Goal: Task Accomplishment & Management: Manage account settings

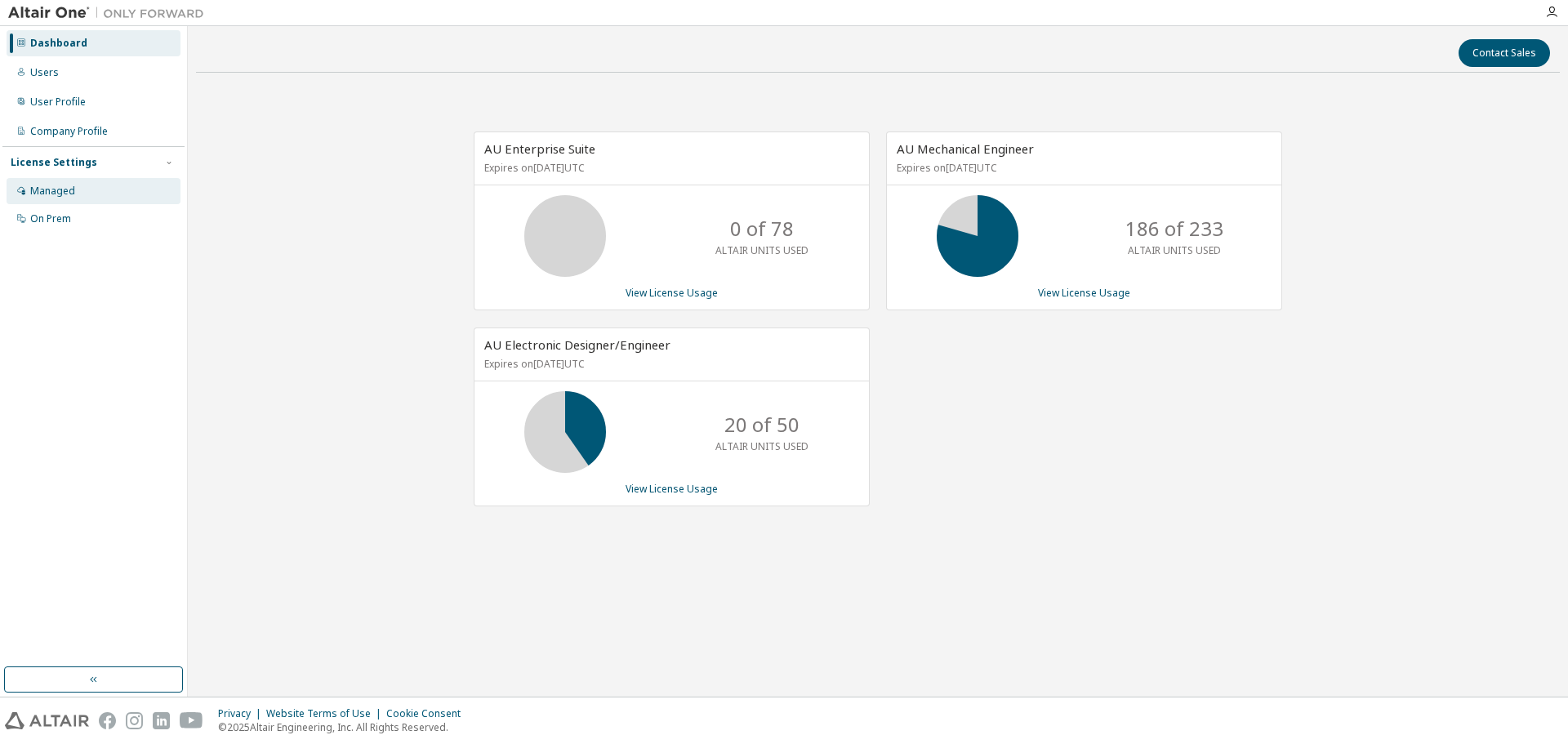
click at [46, 196] on div "Managed" at bounding box center [53, 190] width 45 height 13
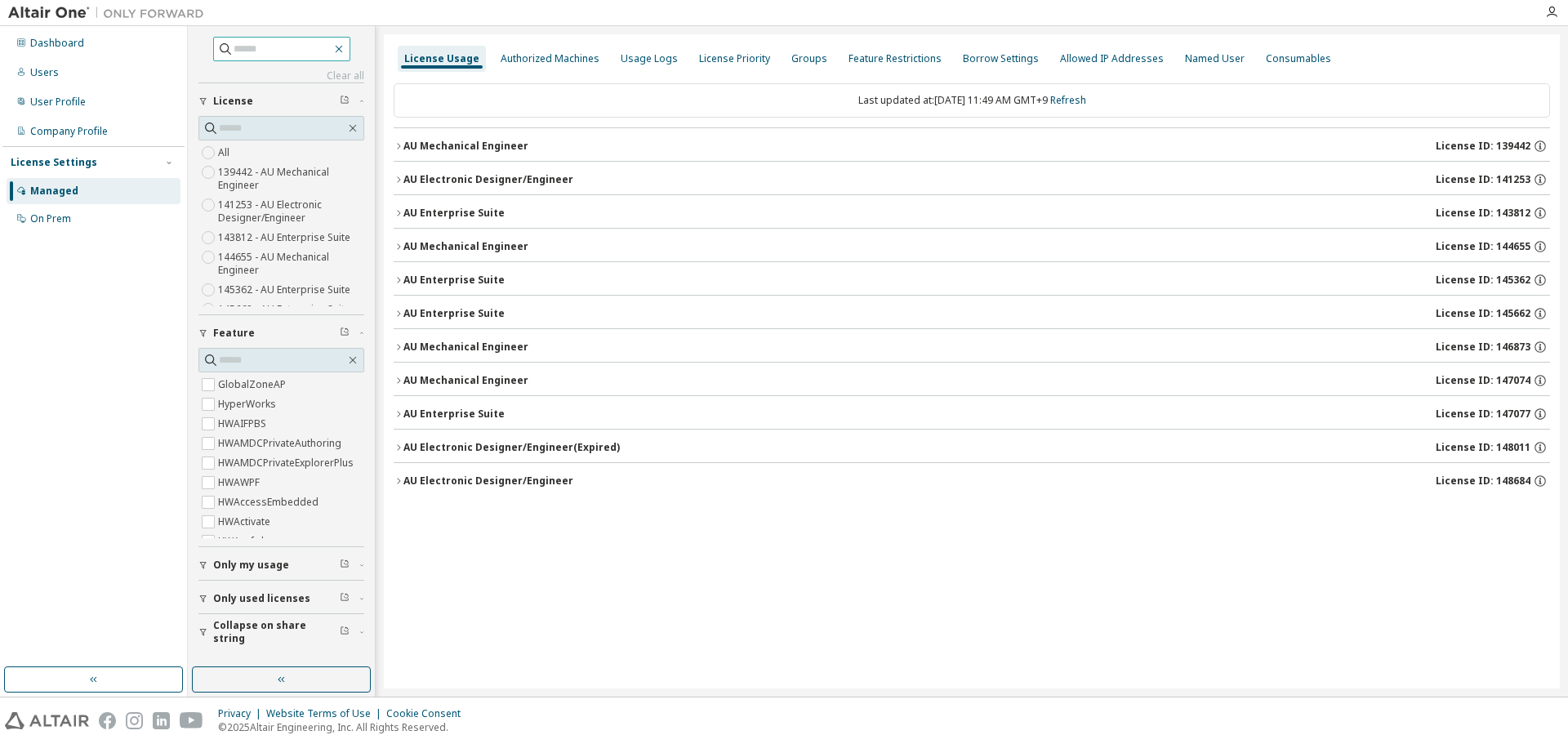
click at [345, 46] on icon "button" at bounding box center [338, 48] width 13 height 13
click at [345, 49] on icon "button" at bounding box center [338, 48] width 13 height 13
click at [287, 684] on icon "button" at bounding box center [281, 679] width 13 height 13
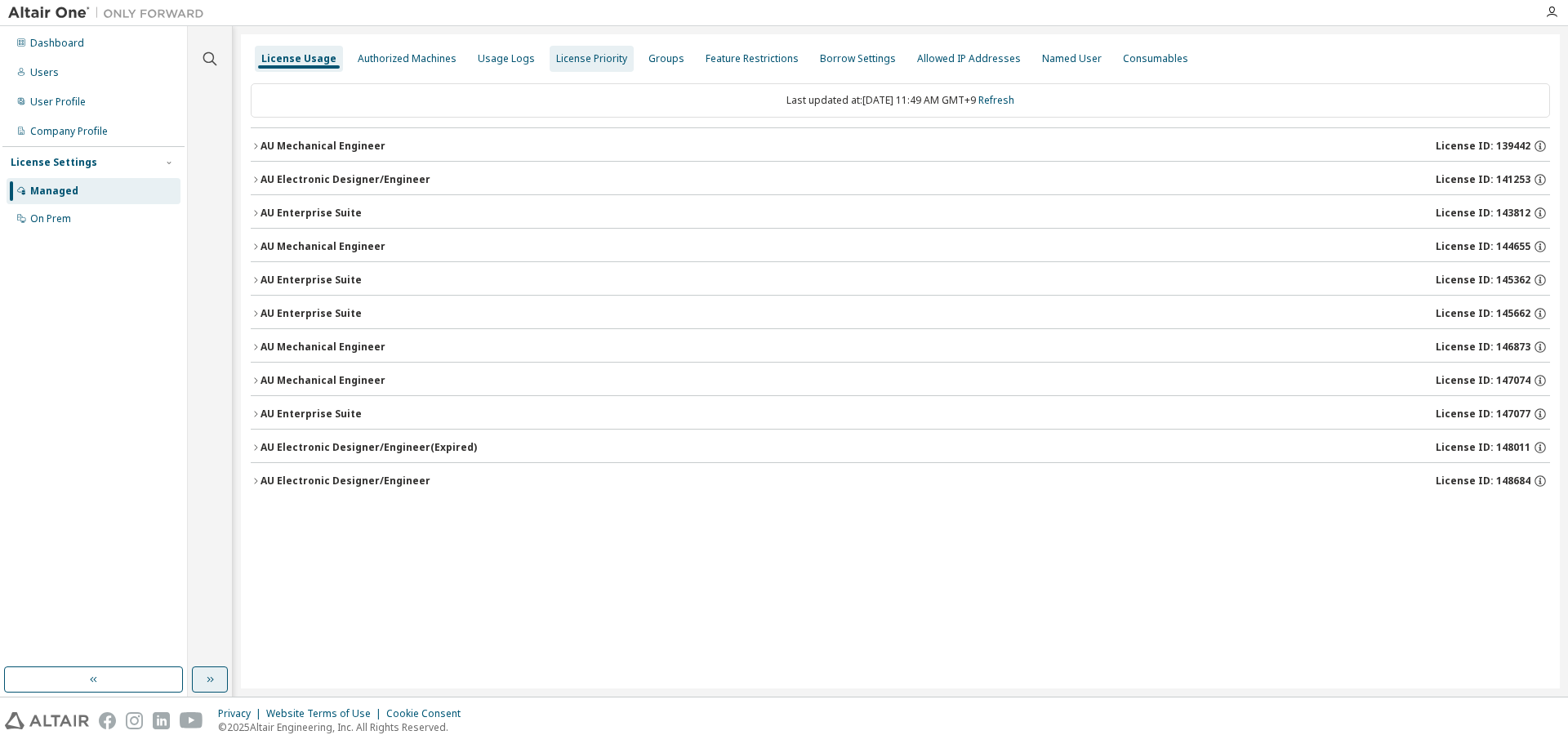
click at [582, 58] on div "License Priority" at bounding box center [592, 58] width 71 height 13
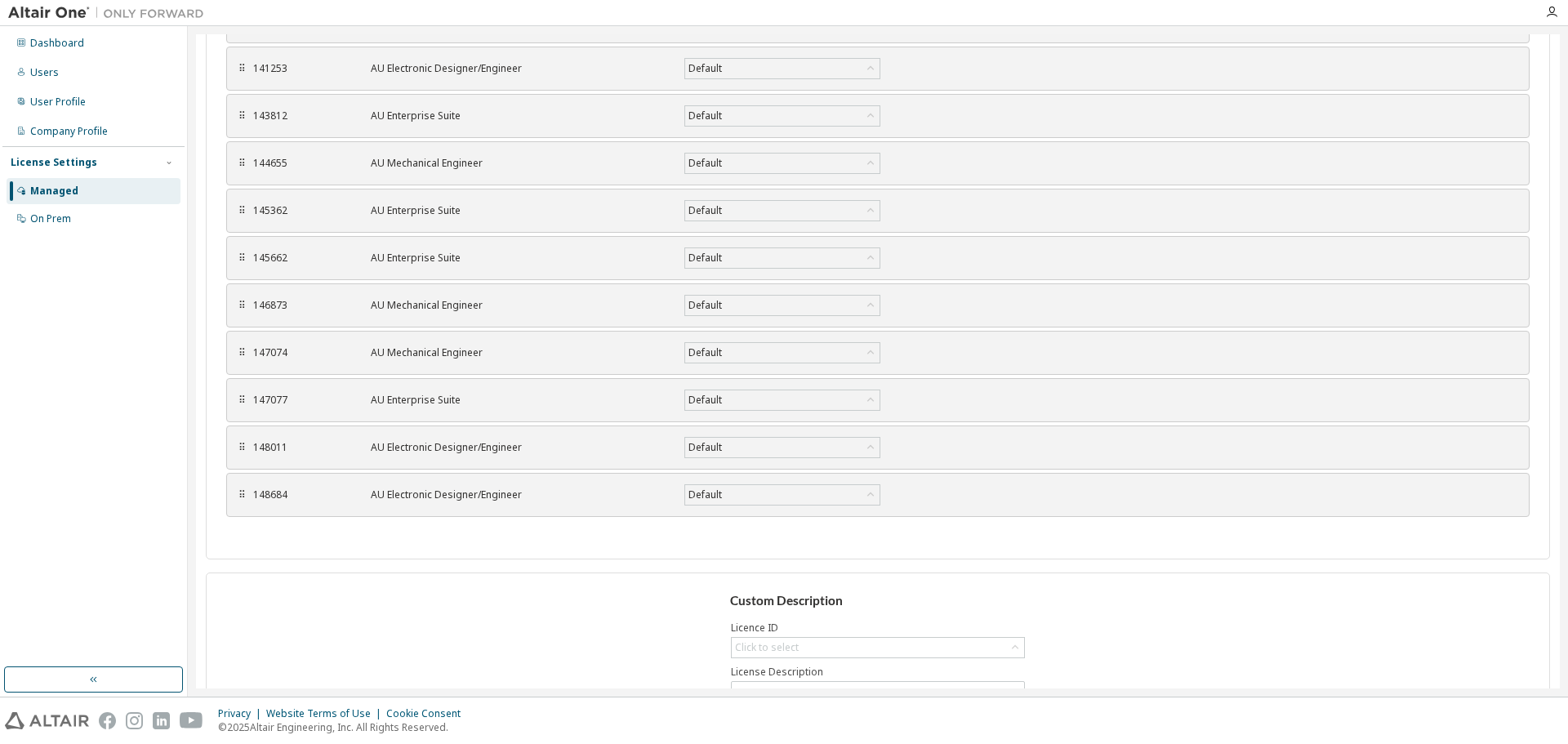
scroll to position [332, 0]
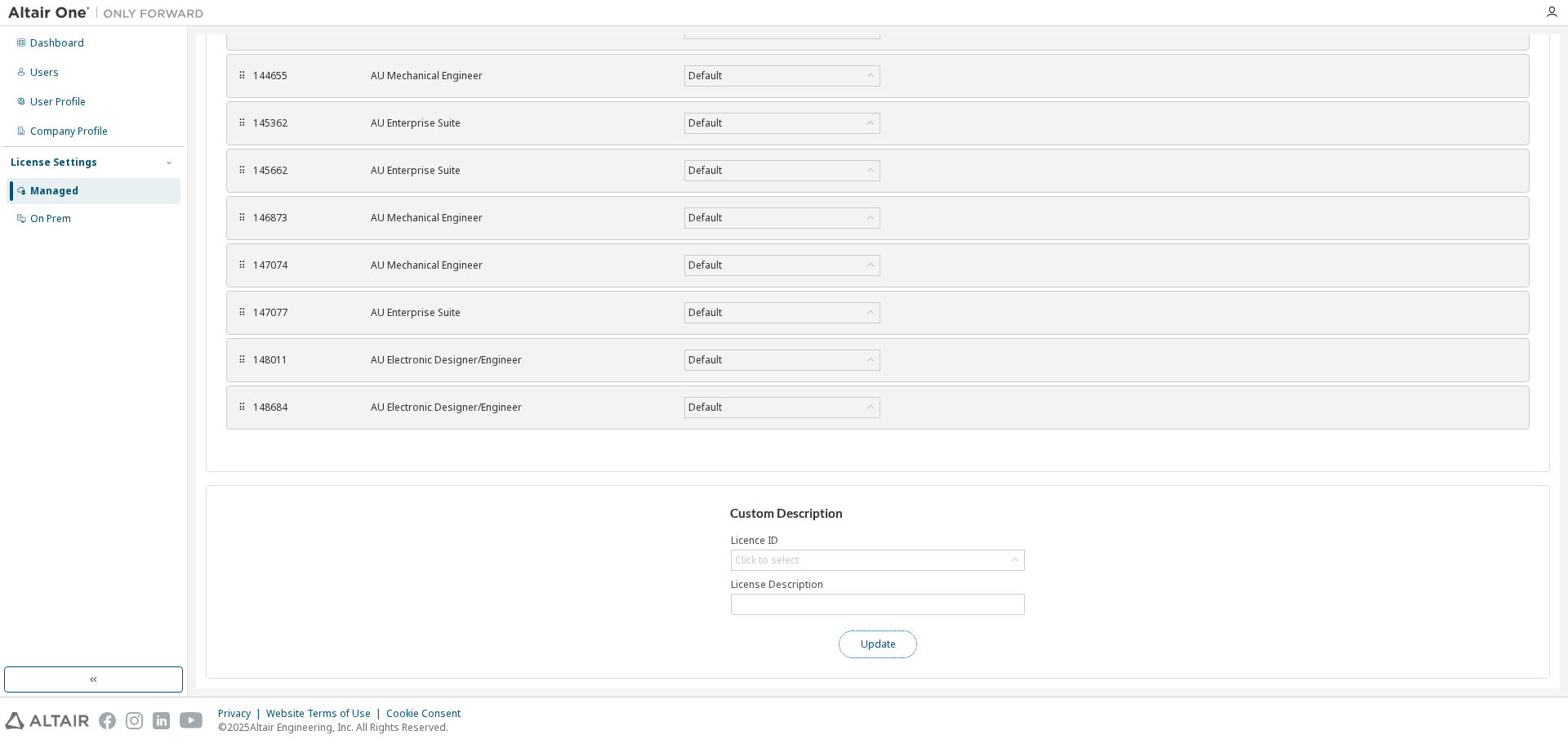
click at [879, 652] on button "Update" at bounding box center [878, 645] width 78 height 28
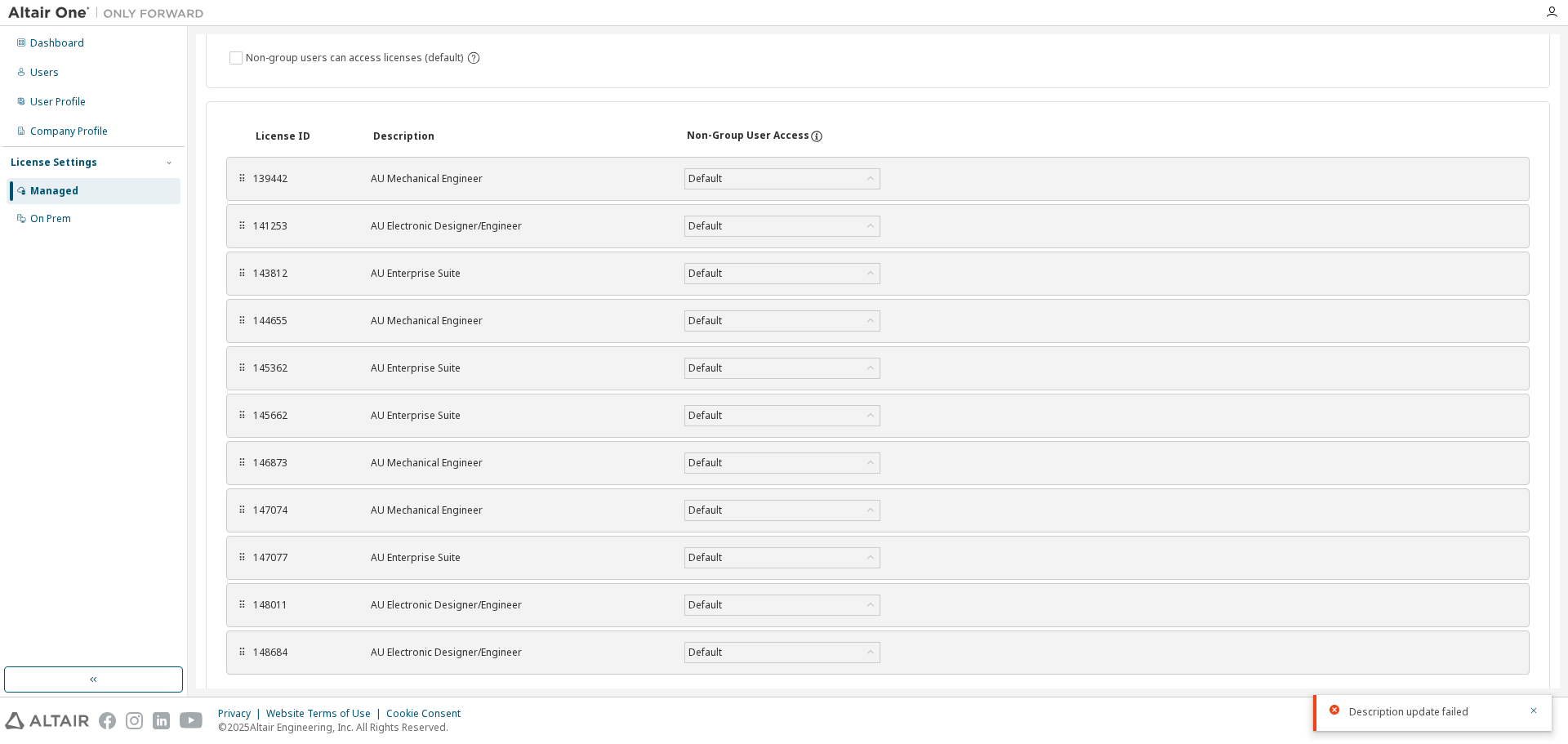
scroll to position [0, 0]
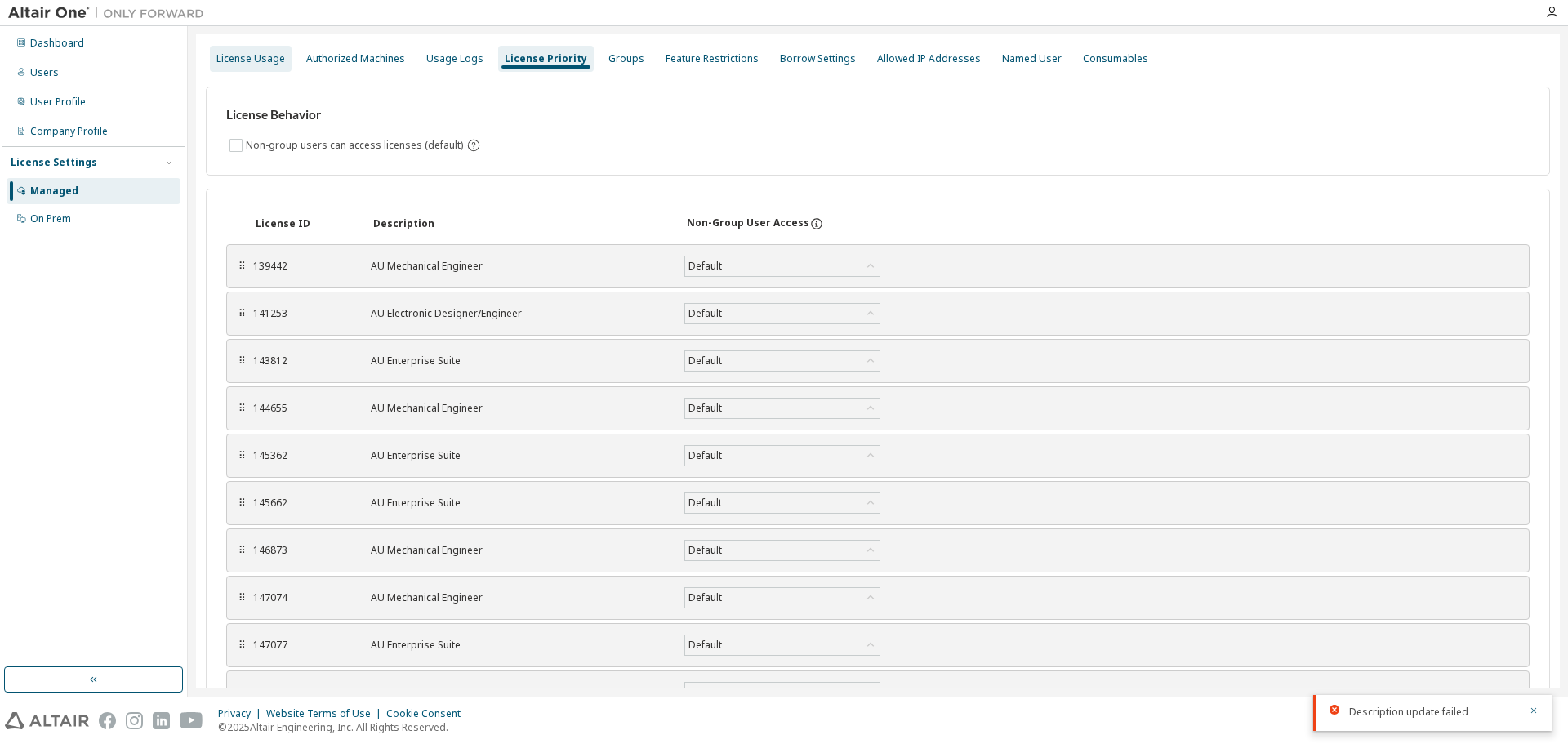
click at [240, 63] on div "License Usage" at bounding box center [251, 58] width 69 height 13
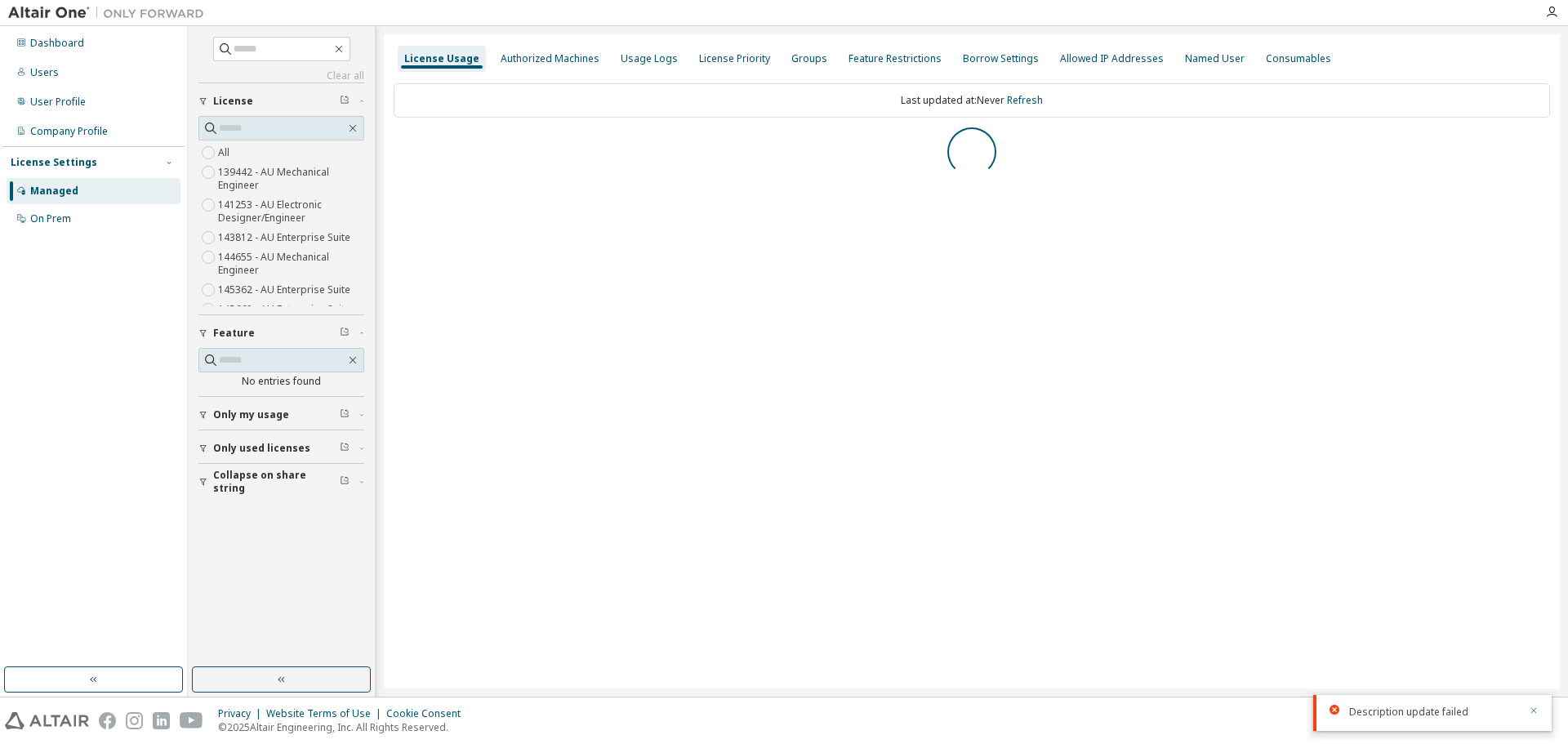
click at [1537, 708] on icon "button" at bounding box center [1534, 711] width 6 height 6
click at [272, 684] on button "button" at bounding box center [281, 679] width 179 height 26
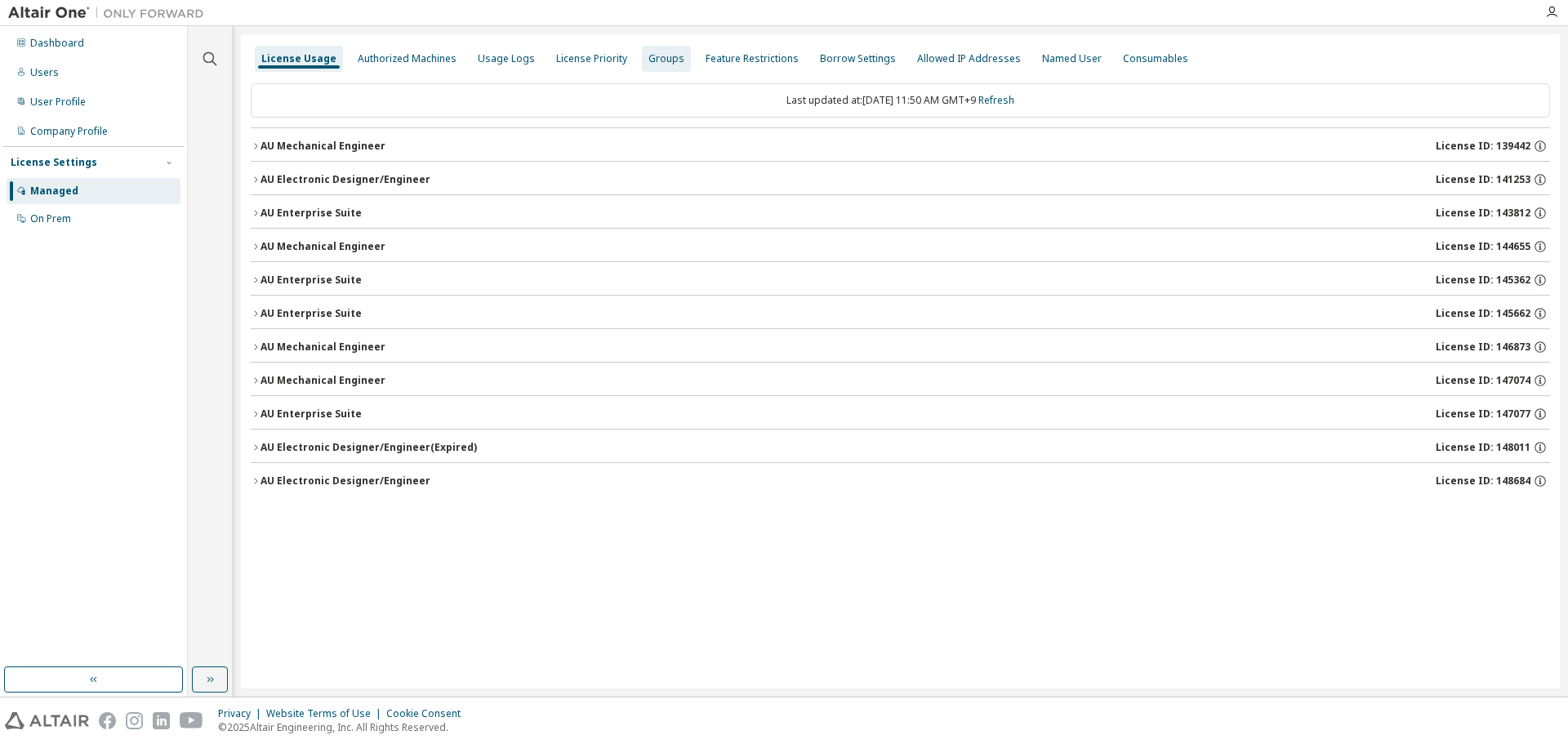
click at [657, 59] on div "Groups" at bounding box center [667, 58] width 36 height 13
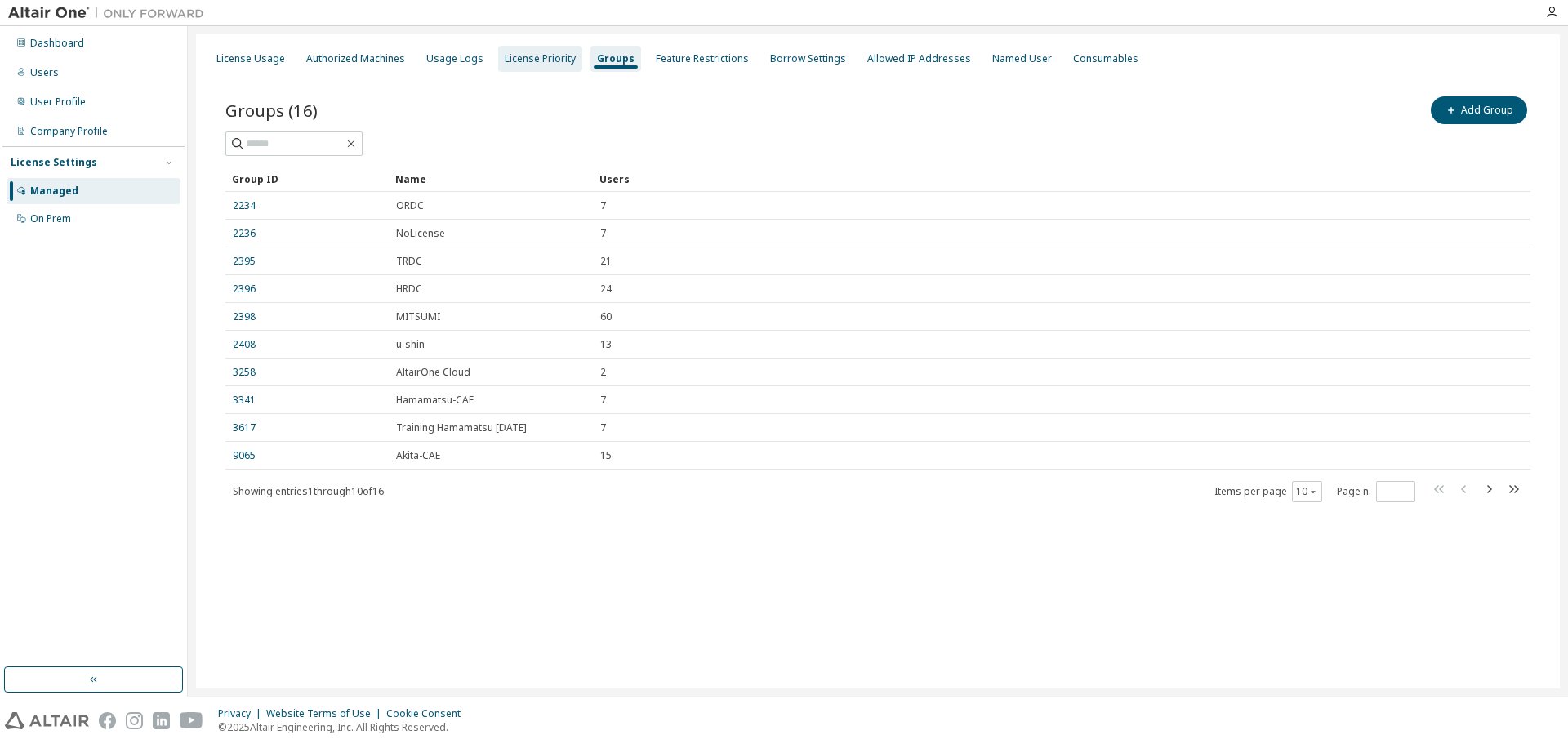
click at [544, 55] on div "License Priority" at bounding box center [541, 58] width 71 height 13
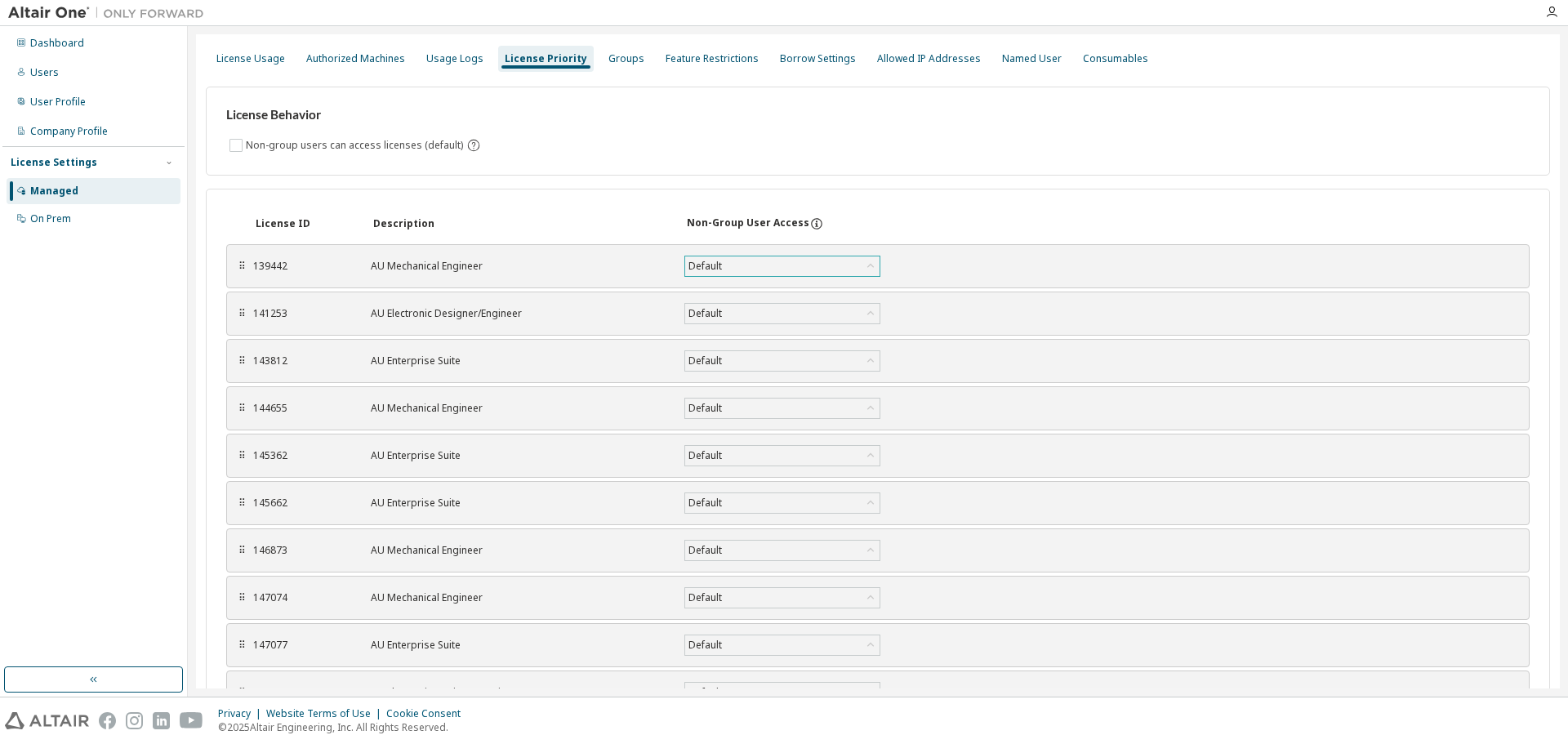
click at [876, 264] on icon at bounding box center [870, 266] width 16 height 16
click at [981, 190] on div "License ID Description Non-Group User Access ⠿ 139442 AU Mechanical Engineer De…" at bounding box center [878, 497] width 1344 height 616
click at [233, 61] on div "License Usage" at bounding box center [251, 58] width 69 height 13
